Goal: Navigation & Orientation: Find specific page/section

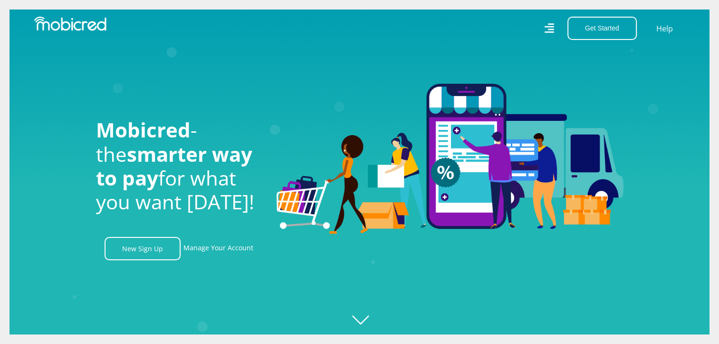
click at [454, 86] on icon "Created with [PERSON_NAME] 2.3.0" at bounding box center [369, 172] width 719 height 344
click at [452, 106] on img at bounding box center [450, 159] width 347 height 150
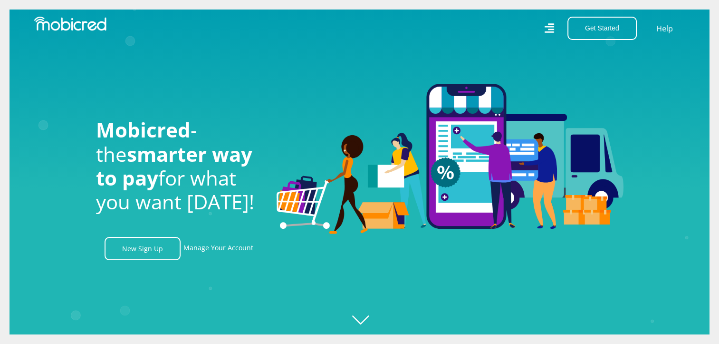
scroll to position [0, 1084]
click at [452, 106] on img at bounding box center [450, 159] width 347 height 150
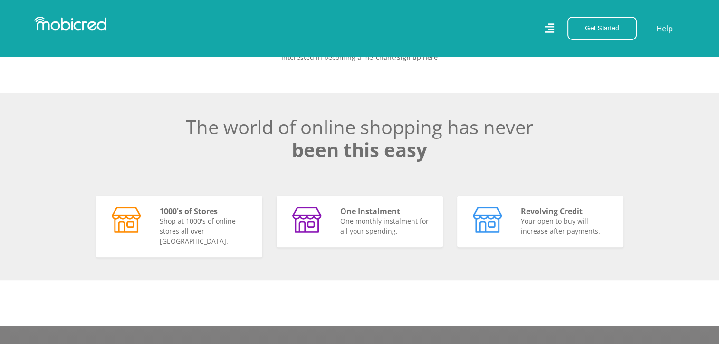
scroll to position [0, 542]
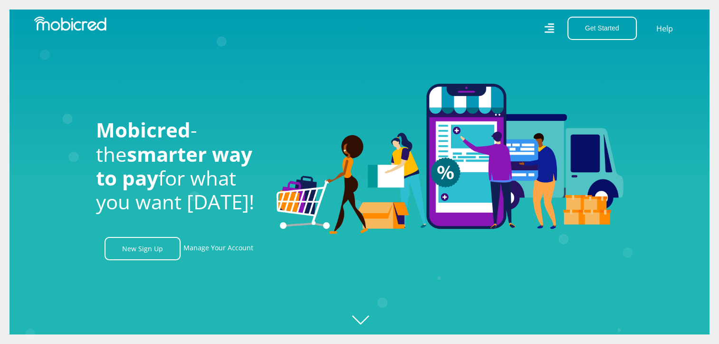
scroll to position [0, 1219]
click at [651, 55] on nav "Get Started Open an Account Account Holder Login Help" at bounding box center [359, 28] width 719 height 57
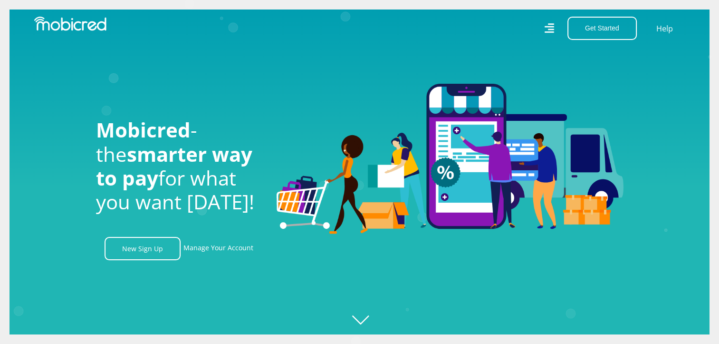
click at [279, 47] on nav "Get Started Open an Account Account Holder Login Help" at bounding box center [359, 28] width 719 height 57
drag, startPoint x: 637, startPoint y: 43, endPoint x: 272, endPoint y: 135, distance: 376.2
click at [635, 44] on nav "Get Started Open an Account Account Holder Login Help" at bounding box center [359, 28] width 719 height 57
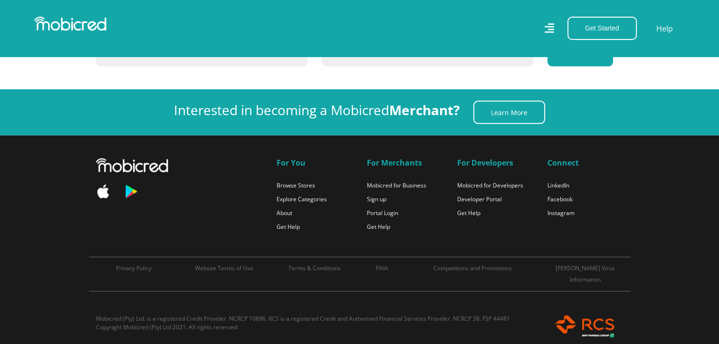
scroll to position [2110, 0]
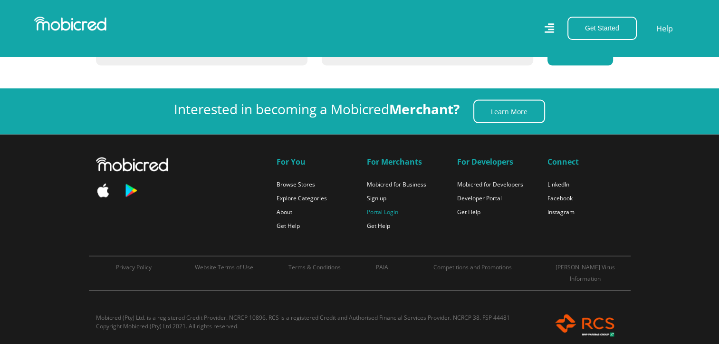
click at [381, 208] on link "Portal Login" at bounding box center [382, 212] width 31 height 8
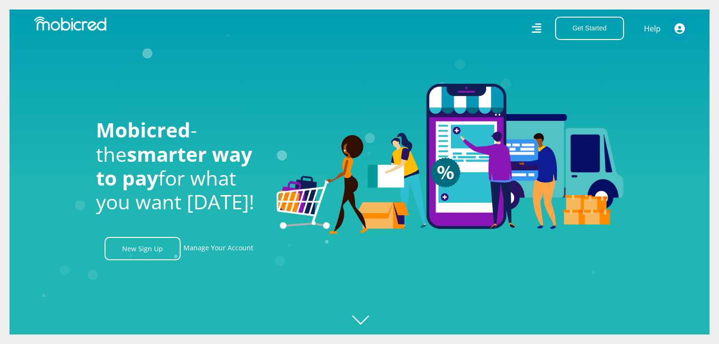
click at [678, 29] on icon "button" at bounding box center [680, 28] width 10 height 10
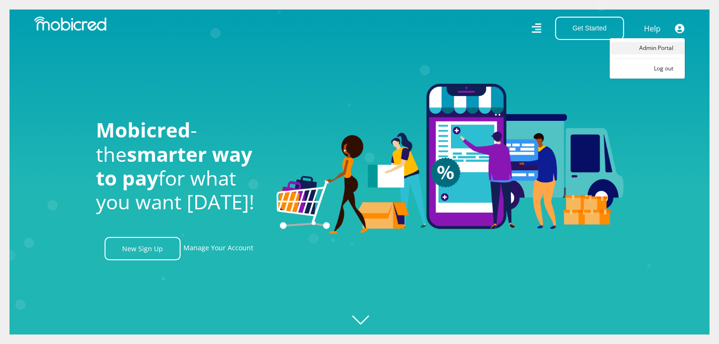
scroll to position [0, 1219]
click at [658, 46] on link "Admin Portal" at bounding box center [647, 48] width 75 height 12
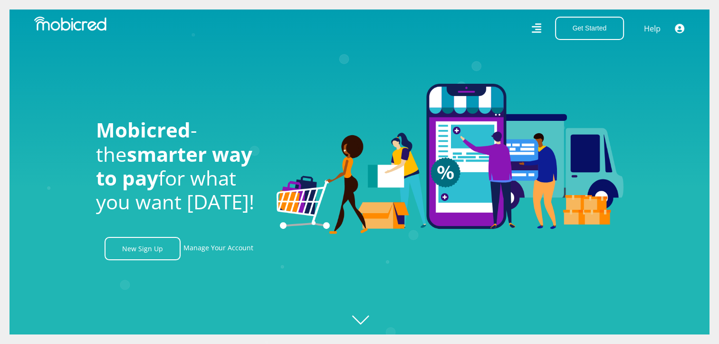
scroll to position [0, 2168]
click at [679, 29] on icon "button" at bounding box center [680, 28] width 10 height 10
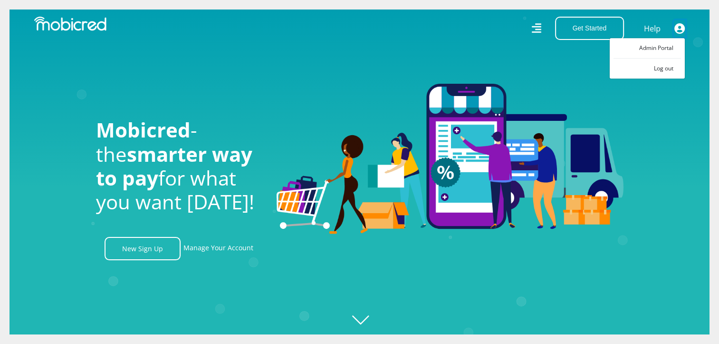
scroll to position [0, 2168]
click at [657, 47] on link "Admin Portal" at bounding box center [647, 48] width 75 height 12
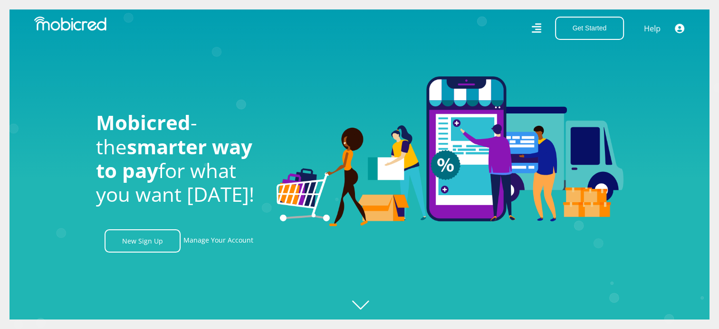
scroll to position [0, 1084]
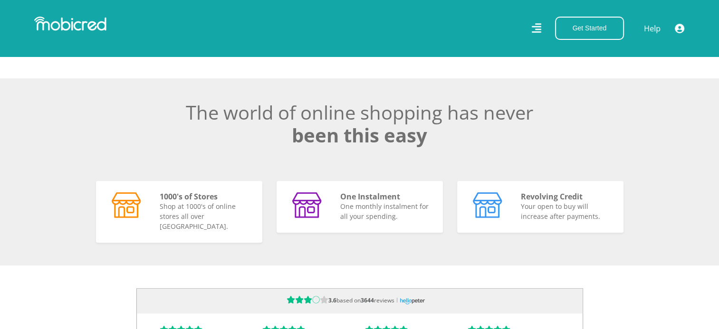
scroll to position [601, 0]
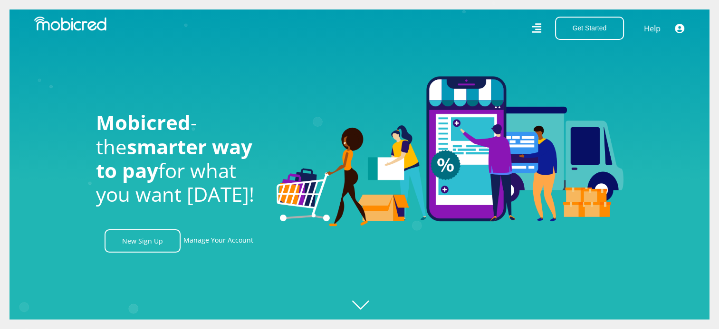
scroll to position [0, 784]
